Goal: Task Accomplishment & Management: Complete application form

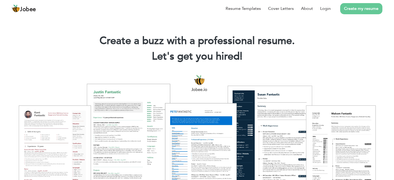
click at [359, 10] on link "Create my resume" at bounding box center [361, 8] width 42 height 11
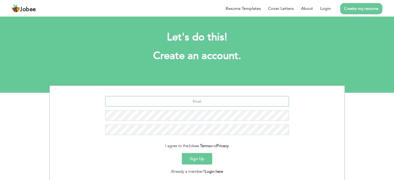
click at [205, 101] on input "text" at bounding box center [197, 101] width 184 height 10
type input "muhamin.official777@gmail.com"
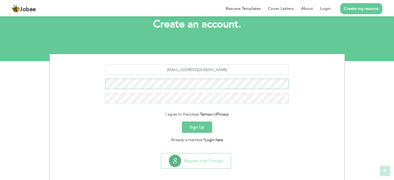
scroll to position [35, 0]
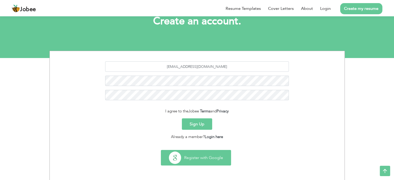
click at [189, 158] on button "Register with Google" at bounding box center [196, 157] width 70 height 15
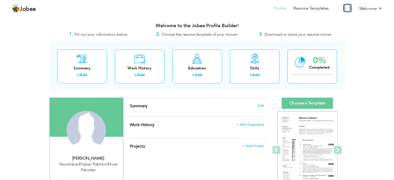
click at [347, 10] on img at bounding box center [347, 8] width 8 height 8
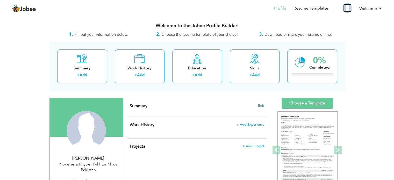
click at [349, 9] on img at bounding box center [347, 8] width 8 height 8
click at [378, 7] on link "Welcome" at bounding box center [371, 8] width 23 height 6
click at [381, 8] on link "Welcome" at bounding box center [371, 8] width 23 height 6
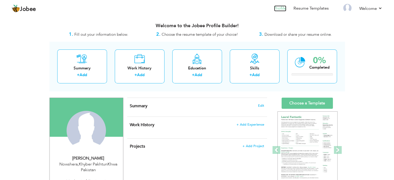
click at [283, 9] on link "Profile" at bounding box center [280, 8] width 12 height 6
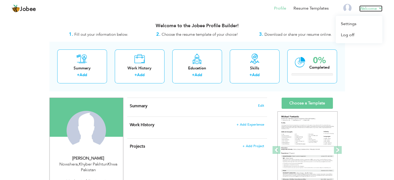
click at [376, 8] on link "Welcome" at bounding box center [371, 8] width 23 height 6
click at [381, 7] on link "Welcome" at bounding box center [371, 8] width 23 height 6
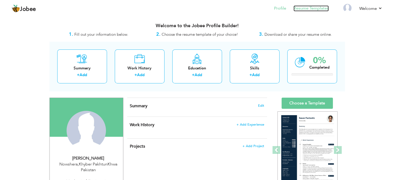
click at [306, 8] on link "Resume Templates" at bounding box center [311, 8] width 35 height 6
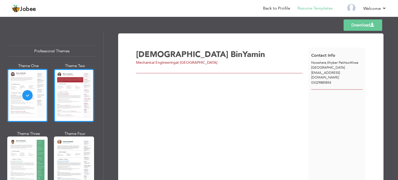
click at [72, 92] on div at bounding box center [74, 95] width 40 height 53
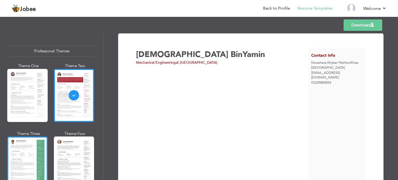
click at [30, 150] on div at bounding box center [27, 163] width 40 height 53
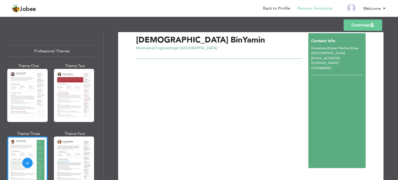
scroll to position [28, 0]
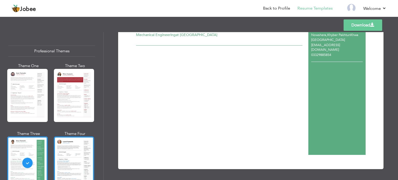
click at [73, 153] on div at bounding box center [74, 163] width 40 height 53
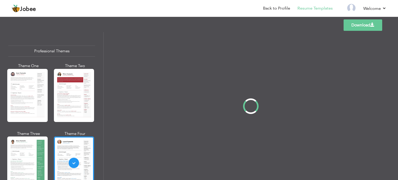
scroll to position [0, 0]
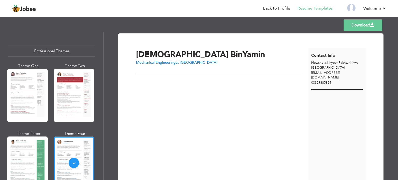
click at [360, 24] on link "Download" at bounding box center [363, 24] width 39 height 11
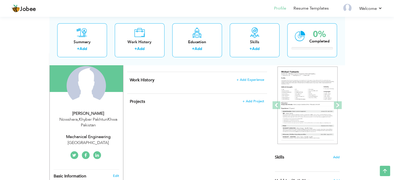
scroll to position [26, 0]
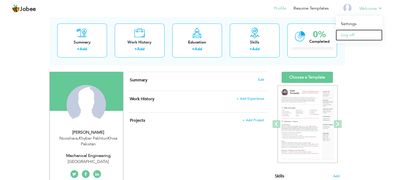
click at [350, 36] on link "Log off" at bounding box center [359, 35] width 47 height 11
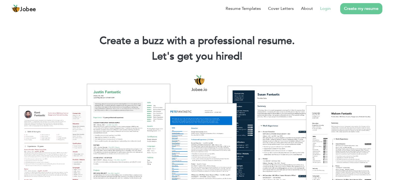
click at [321, 7] on link "Login" at bounding box center [325, 8] width 11 height 6
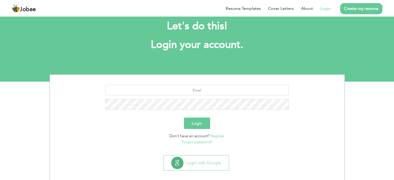
scroll to position [16, 0]
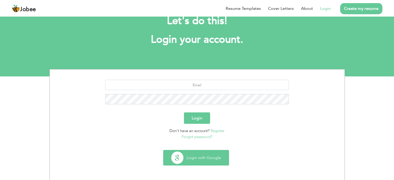
click at [201, 160] on button "Login with Google" at bounding box center [196, 157] width 65 height 15
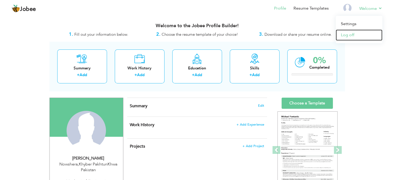
click at [349, 34] on link "Log off" at bounding box center [359, 35] width 47 height 11
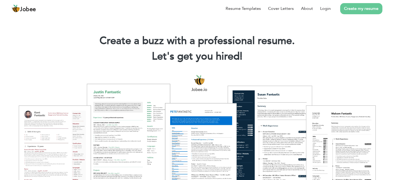
click at [361, 8] on link "Create my resume" at bounding box center [361, 8] width 42 height 11
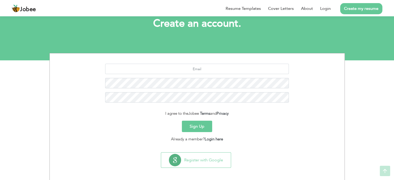
scroll to position [35, 0]
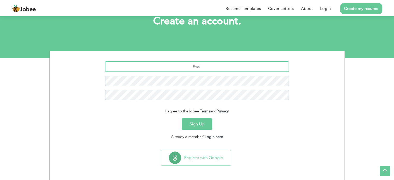
click at [196, 66] on input "text" at bounding box center [197, 66] width 184 height 10
click at [209, 66] on input "text" at bounding box center [197, 66] width 184 height 10
click at [301, 118] on div "Sign Up" at bounding box center [197, 123] width 287 height 11
click at [199, 65] on input "text" at bounding box center [197, 66] width 184 height 10
click at [206, 62] on input "text" at bounding box center [197, 66] width 184 height 10
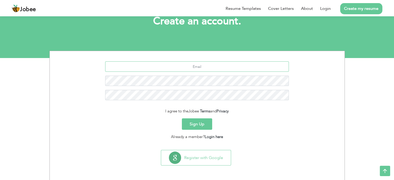
click at [206, 63] on input "text" at bounding box center [197, 66] width 184 height 10
click at [214, 67] on input "text" at bounding box center [197, 66] width 184 height 10
click at [204, 65] on input "text" at bounding box center [197, 66] width 184 height 10
click at [203, 67] on input "text" at bounding box center [197, 66] width 184 height 10
click at [205, 65] on input "text" at bounding box center [197, 66] width 184 height 10
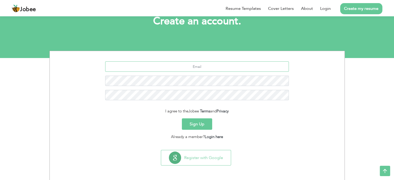
click at [212, 67] on input "text" at bounding box center [197, 66] width 184 height 10
type input "a"
type input "[EMAIL_ADDRESS][DOMAIN_NAME]"
click at [198, 125] on button "Sign Up" at bounding box center [197, 123] width 30 height 11
